Goal: Task Accomplishment & Management: Use online tool/utility

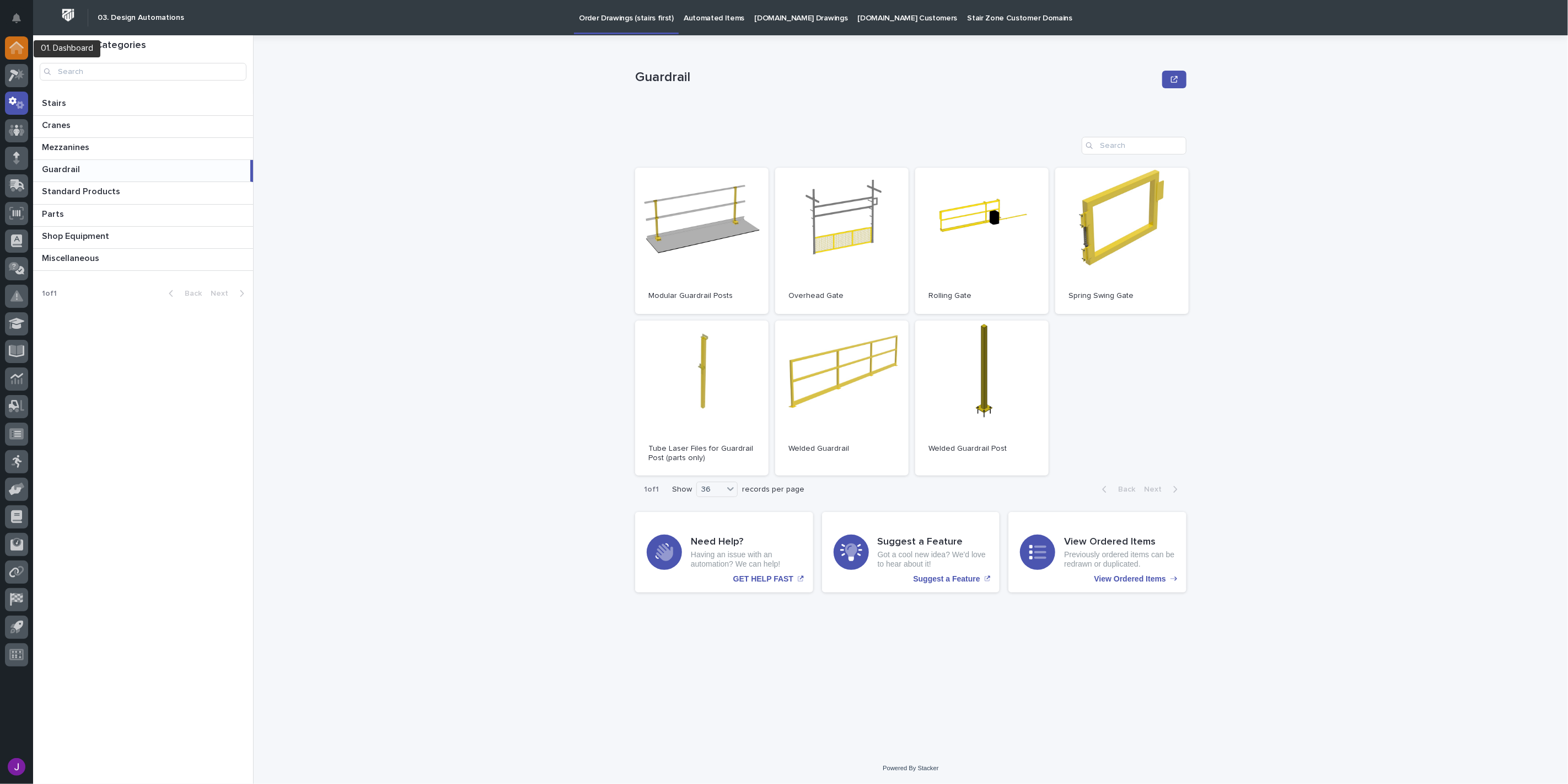
click at [20, 52] on icon at bounding box center [17, 49] width 11 height 11
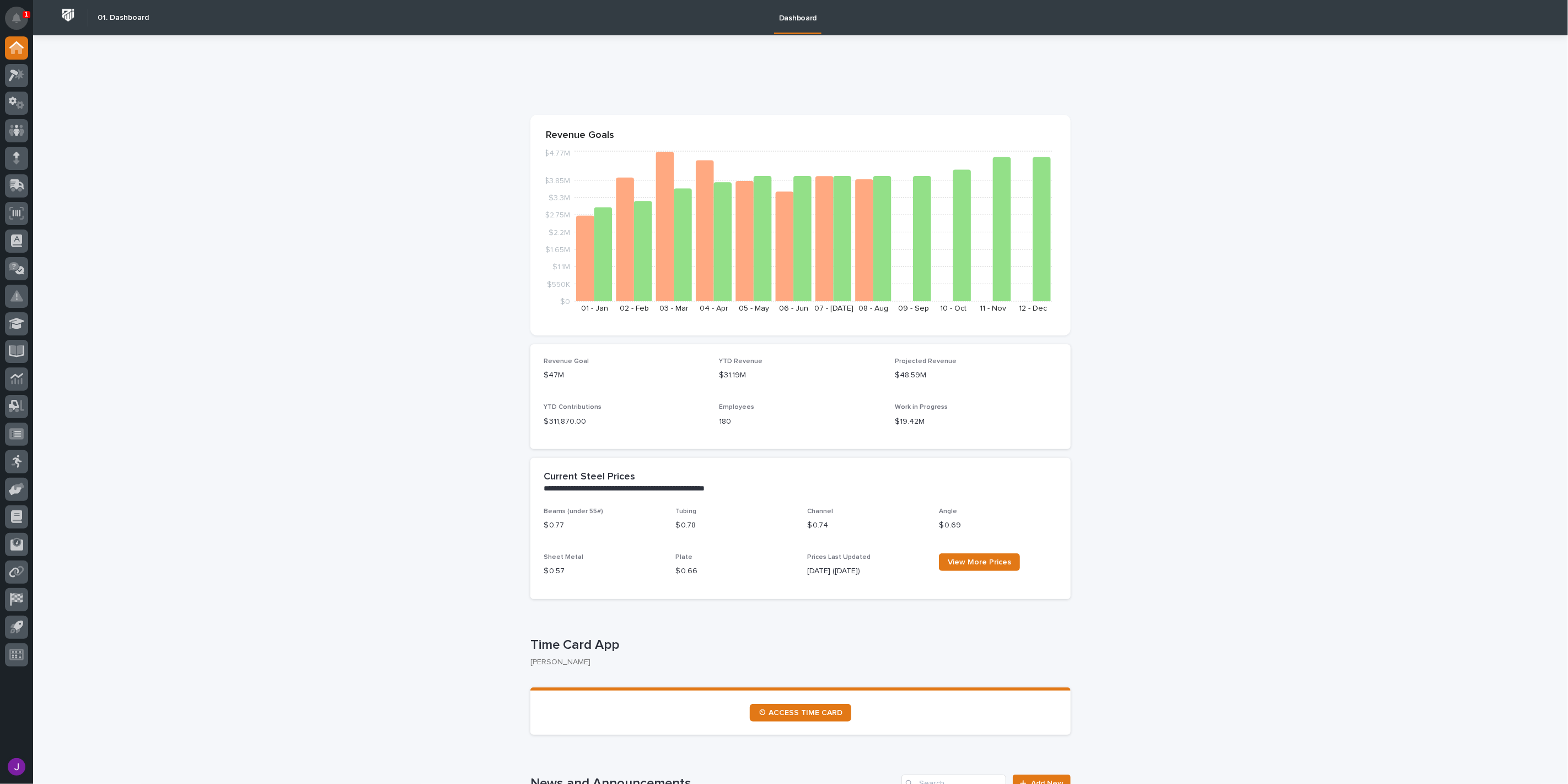
click at [9, 12] on button "Notifications" at bounding box center [16, 18] width 23 height 23
click at [12, 74] on icon at bounding box center [13, 75] width 10 height 12
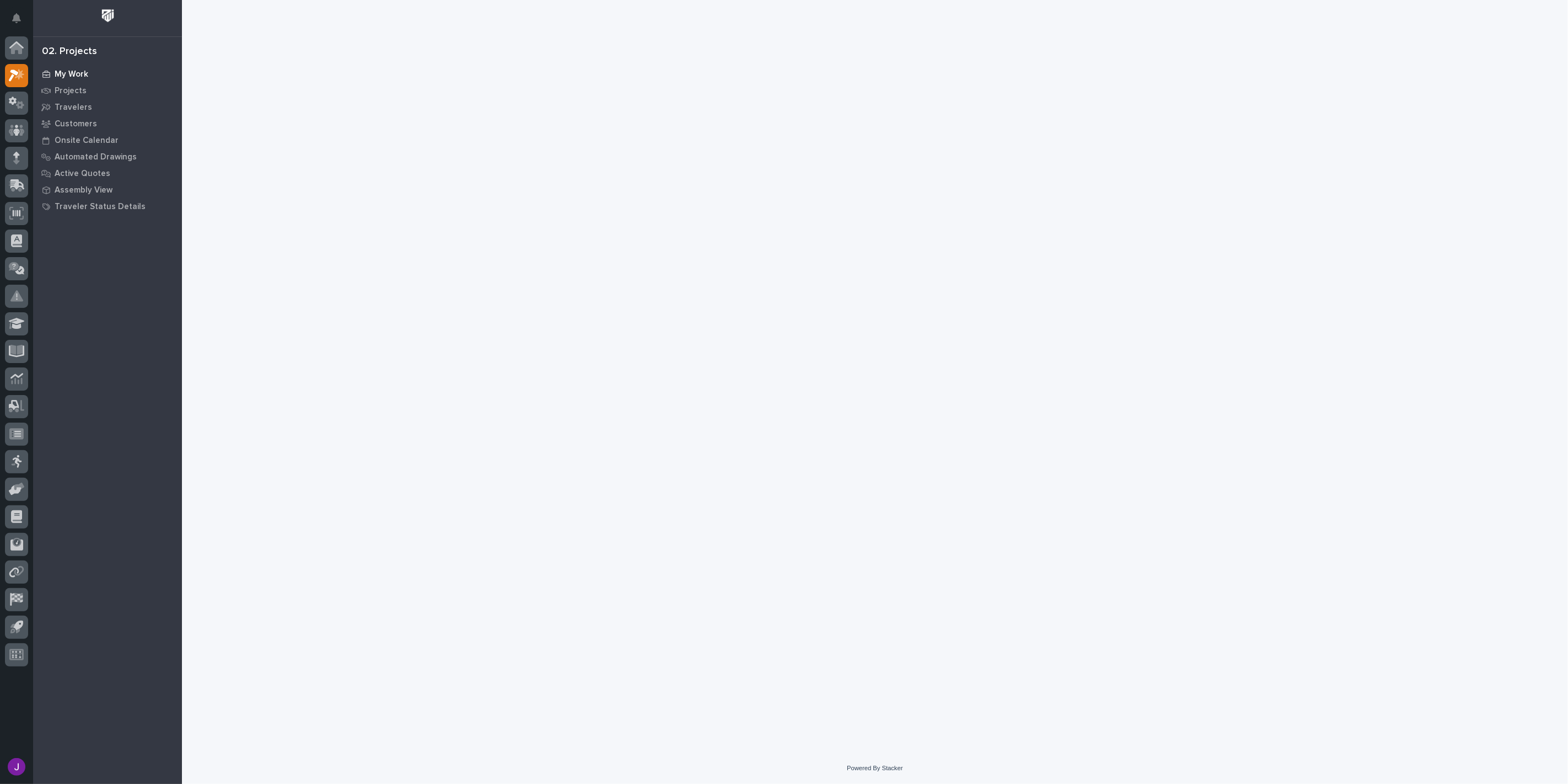
click at [68, 81] on div "My Work" at bounding box center [107, 74] width 144 height 15
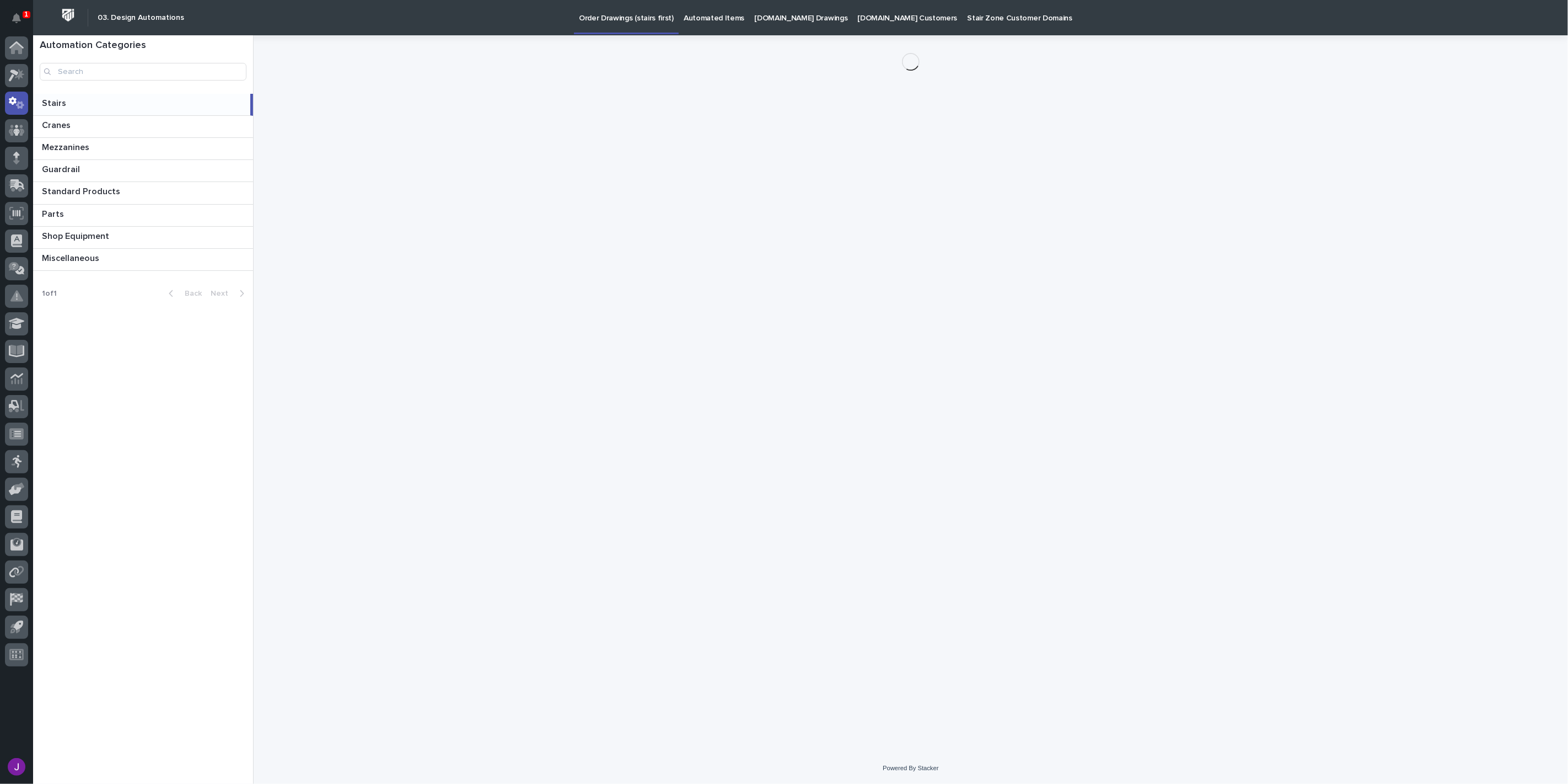
click at [690, 20] on p "Automated Items" at bounding box center [714, 11] width 61 height 23
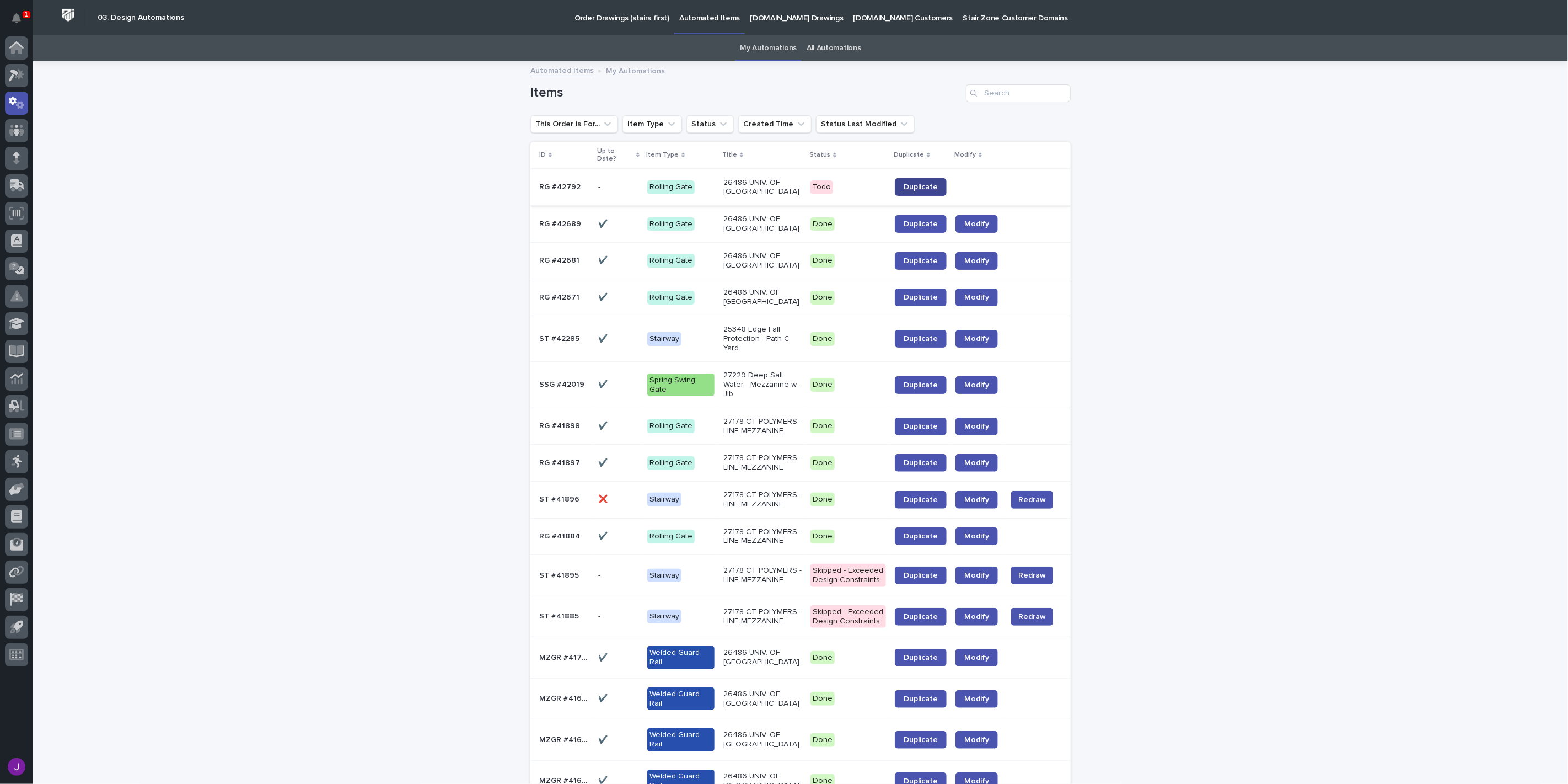
click at [921, 188] on link "Duplicate" at bounding box center [920, 186] width 52 height 18
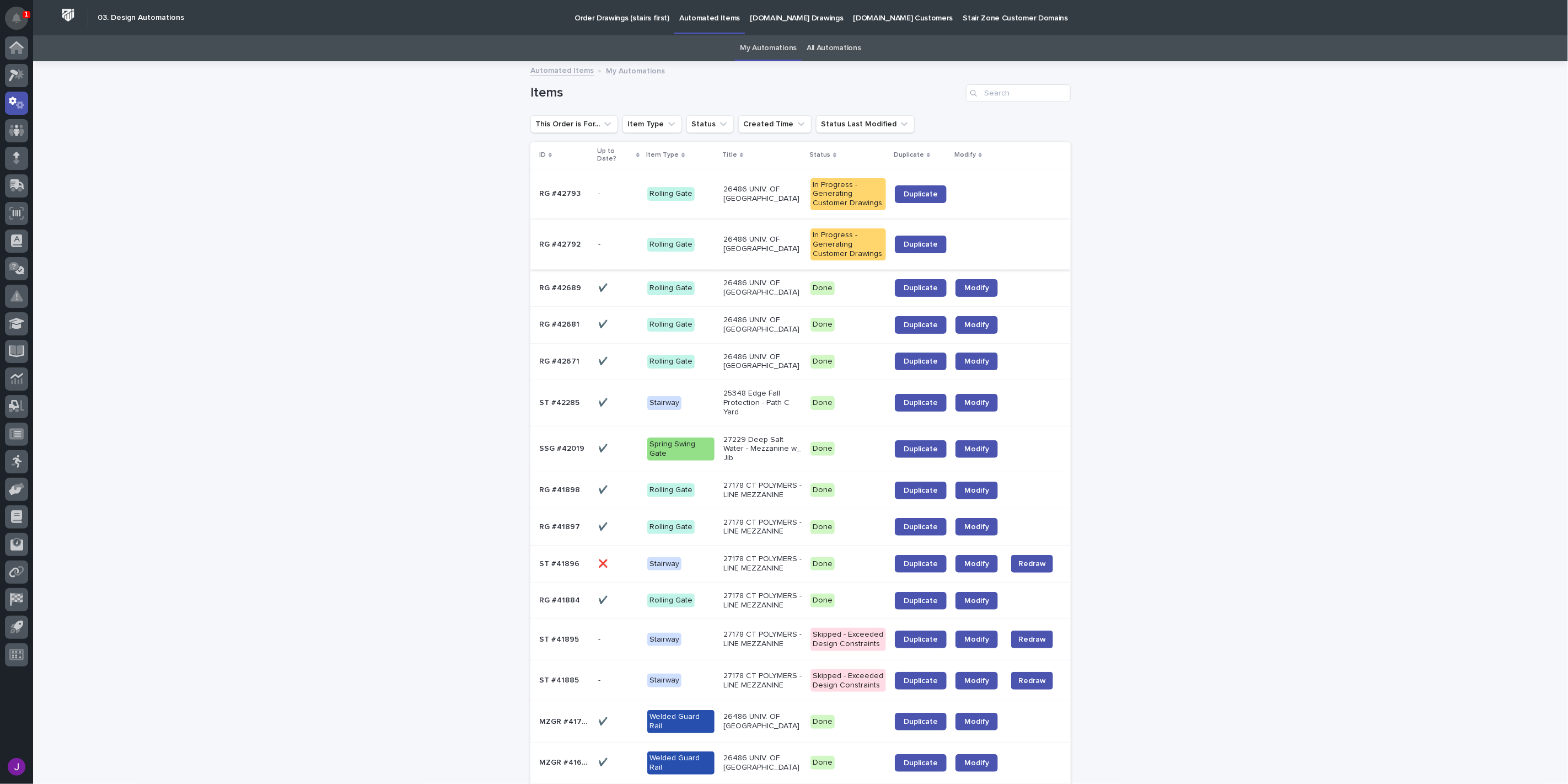
click at [18, 10] on button "Notifications" at bounding box center [16, 18] width 23 height 23
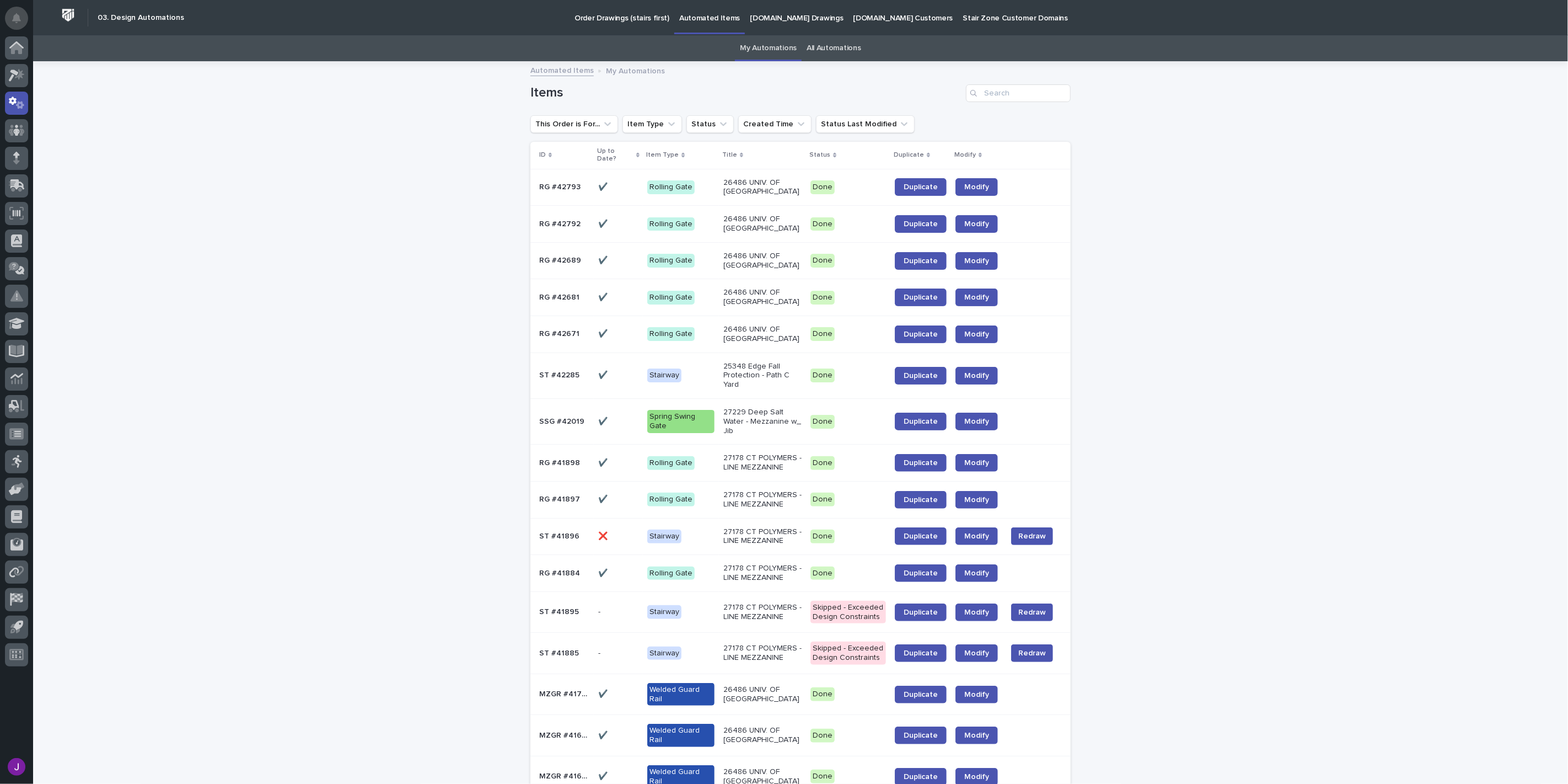
click at [15, 17] on icon "Notifications" at bounding box center [16, 18] width 9 height 10
click at [781, 184] on p "26486 UNIV. OF [GEOGRAPHIC_DATA]" at bounding box center [763, 187] width 78 height 19
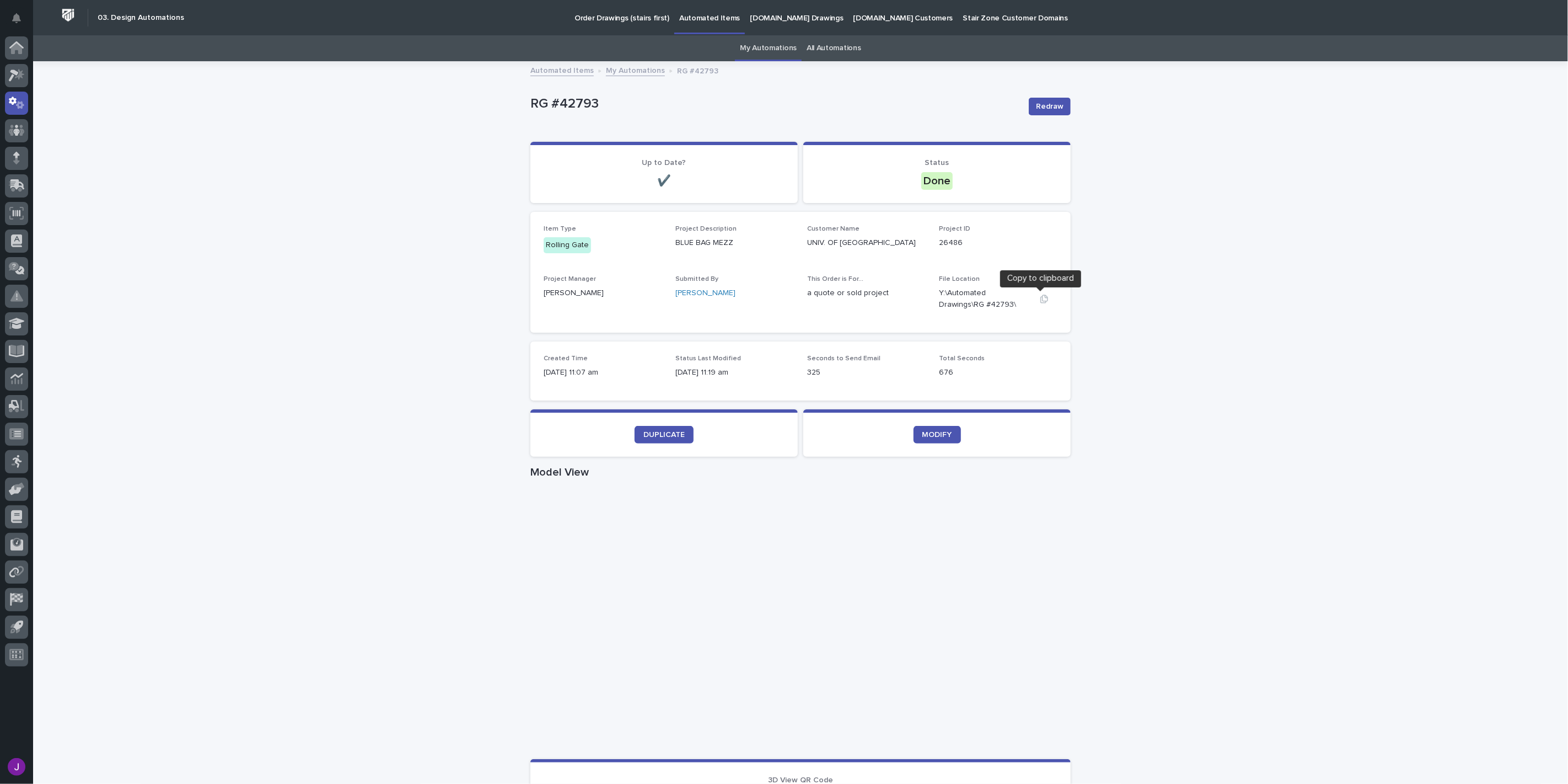
click at [1040, 296] on icon "button" at bounding box center [1044, 299] width 9 height 9
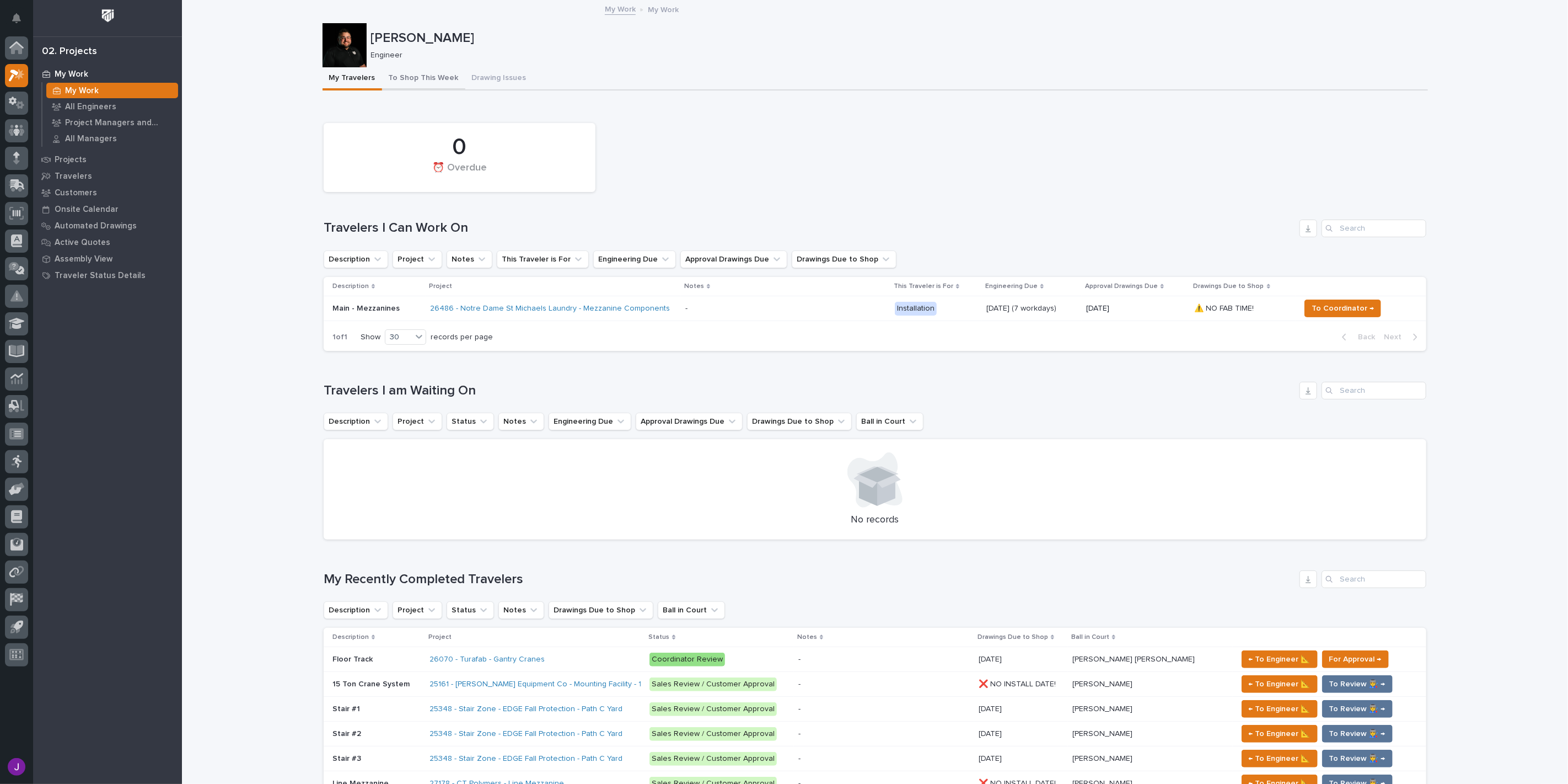
click at [408, 88] on button "To Shop This Week" at bounding box center [424, 79] width 84 height 23
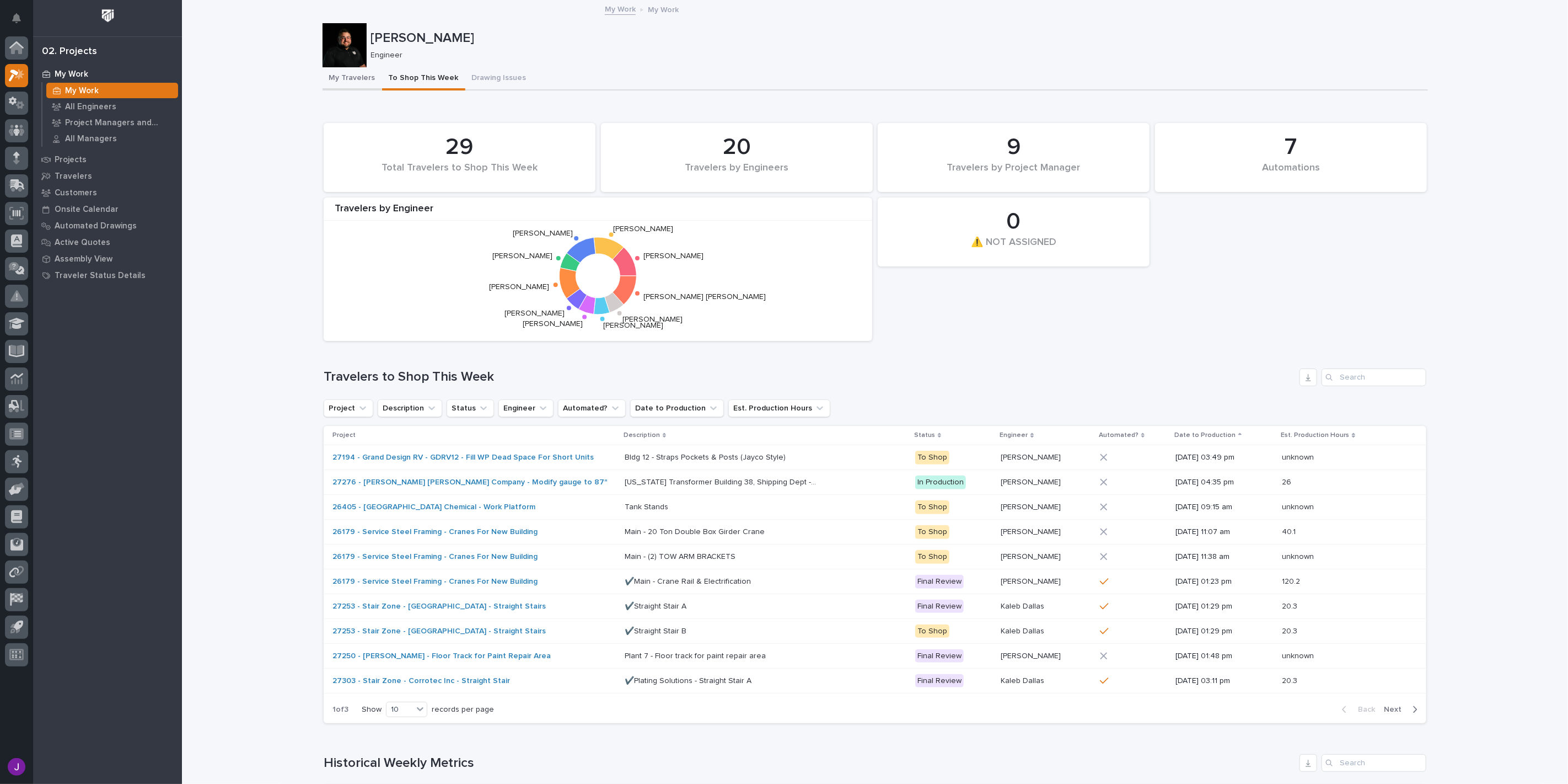
click at [350, 85] on button "My Travelers" at bounding box center [352, 79] width 60 height 23
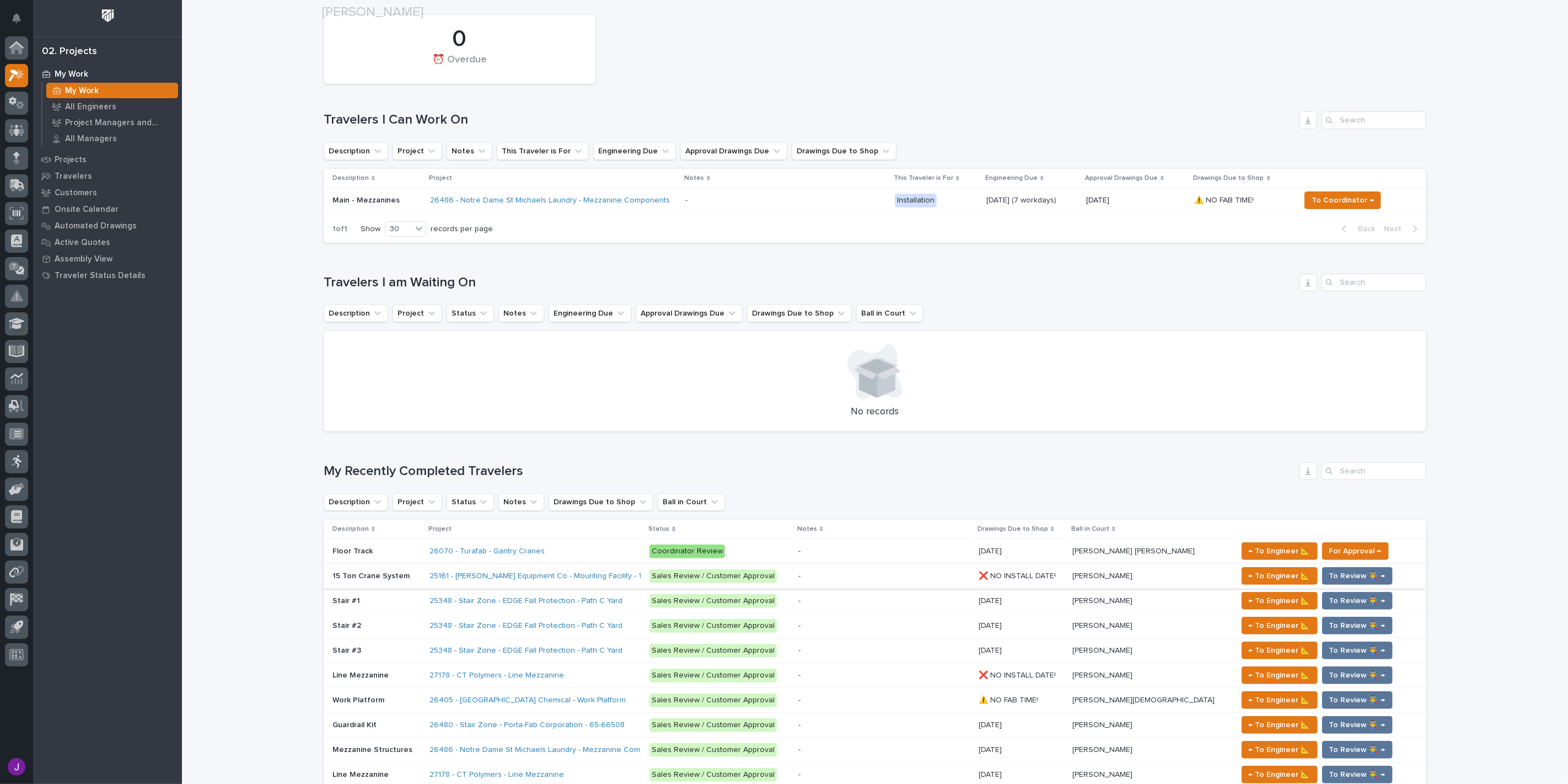
scroll to position [367, 0]
